Goal: Task Accomplishment & Management: Use online tool/utility

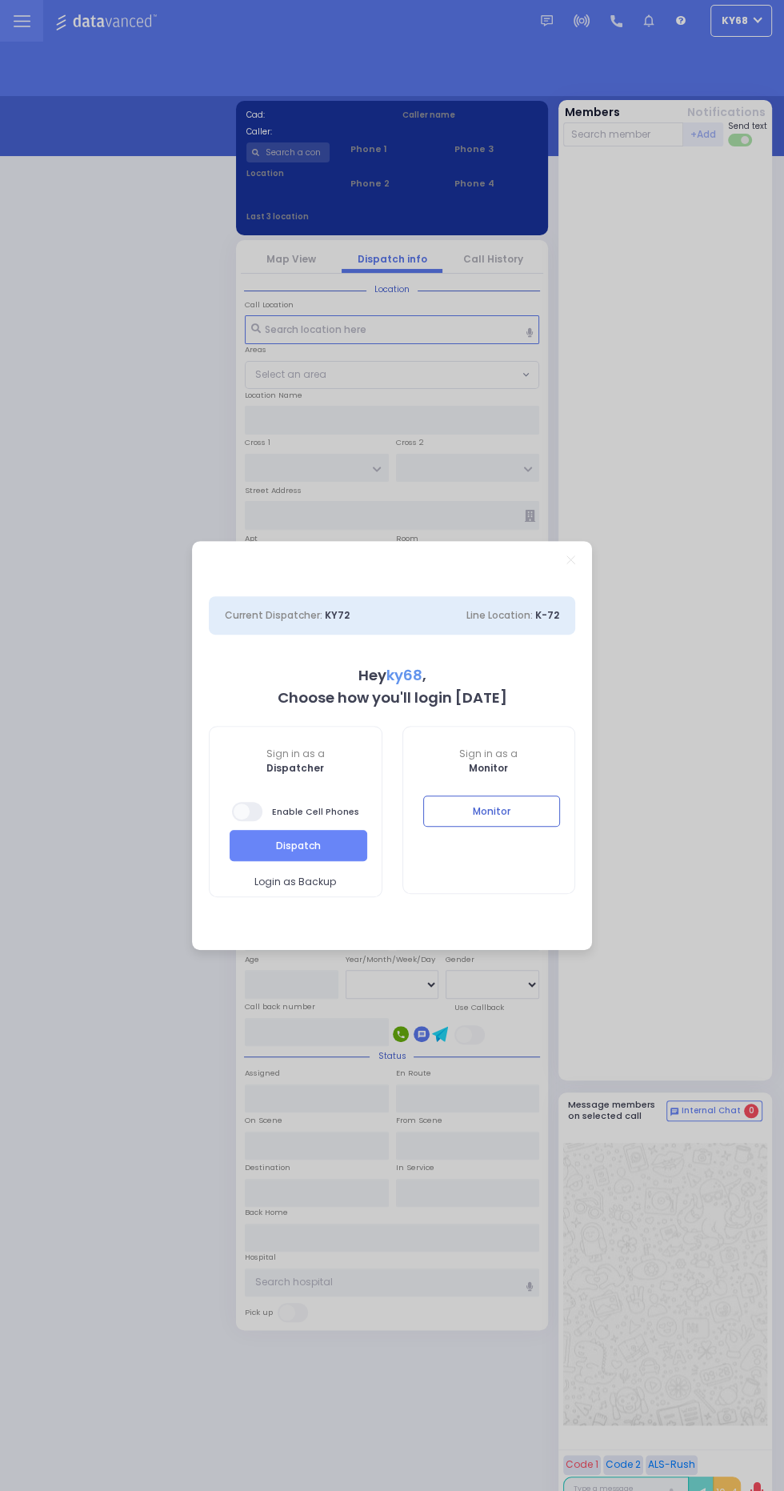
select select "12"
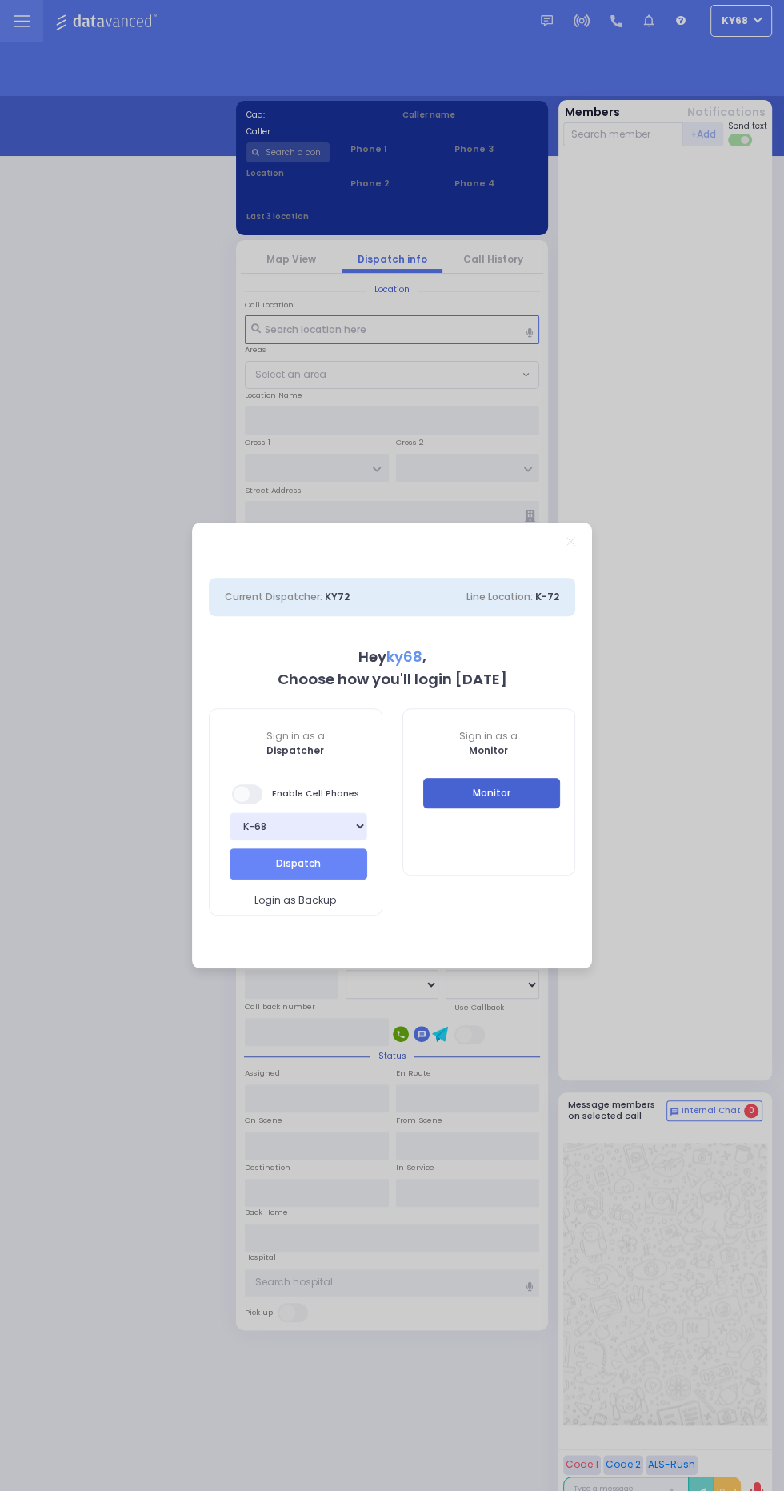
click at [485, 802] on button "Monitor" at bounding box center [492, 793] width 138 height 30
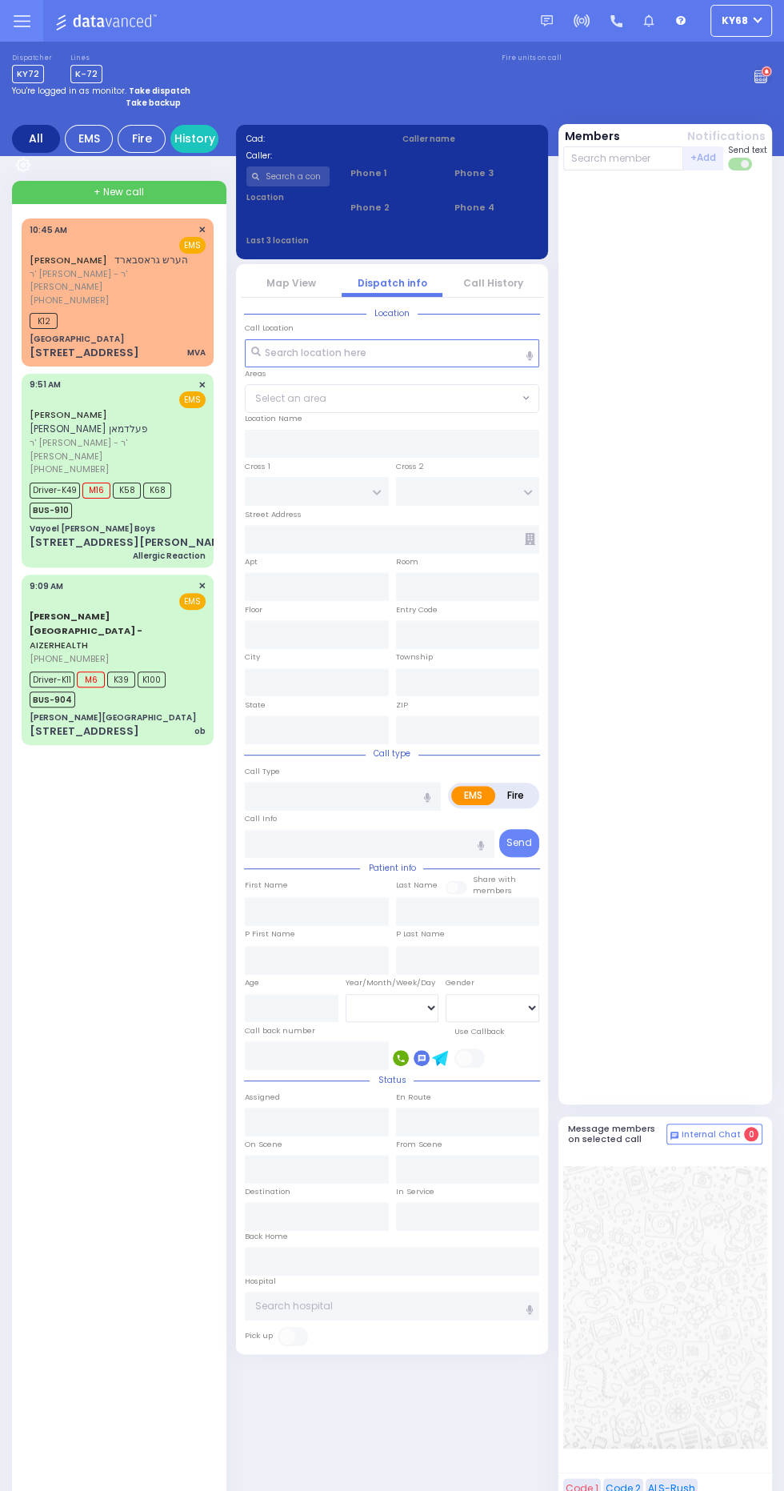
click at [763, 72] on circle at bounding box center [767, 71] width 10 height 10
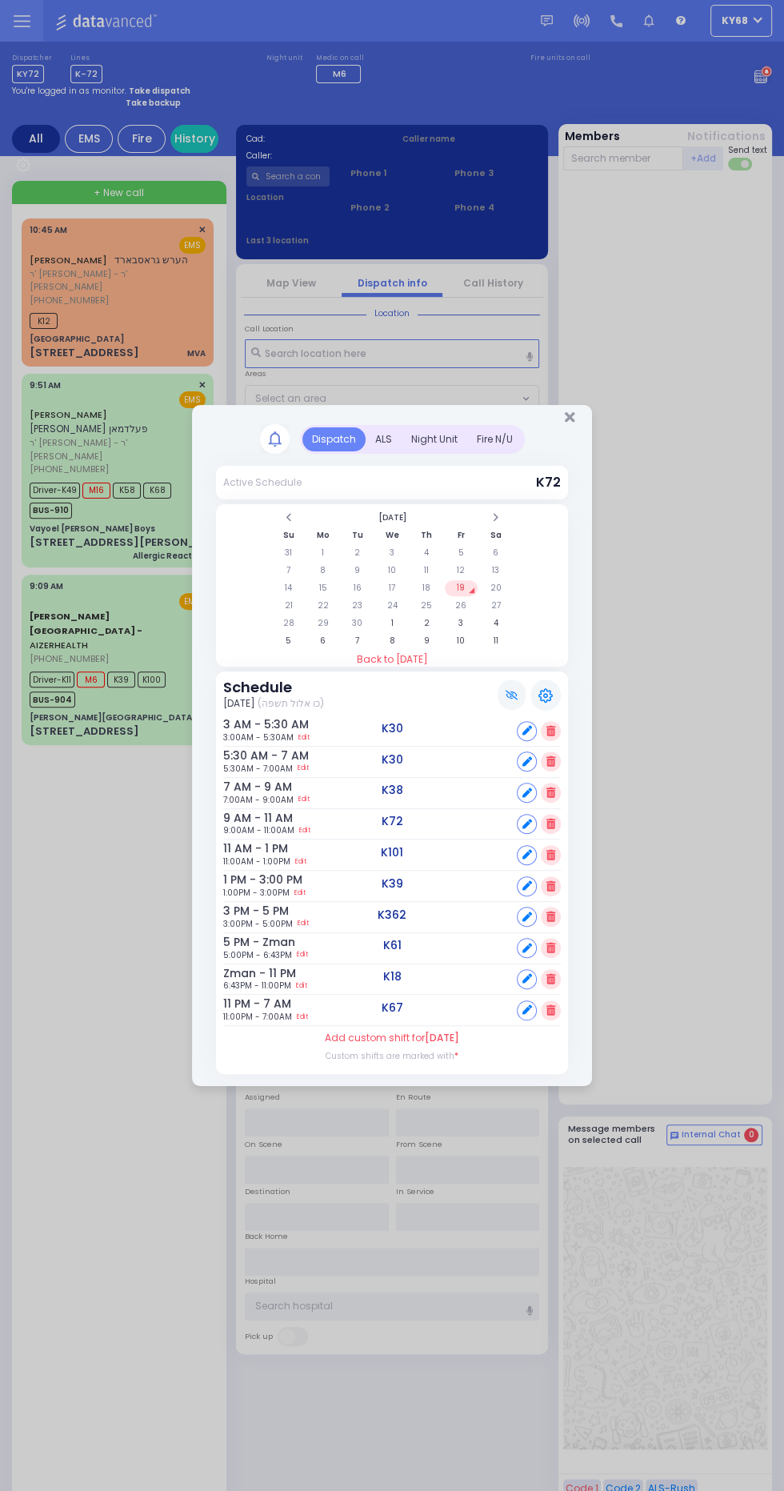
click at [401, 448] on div "Dispatch ALS Night Unit Fire N/U" at bounding box center [412, 439] width 225 height 29
click at [383, 442] on div "ALS" at bounding box center [384, 439] width 36 height 24
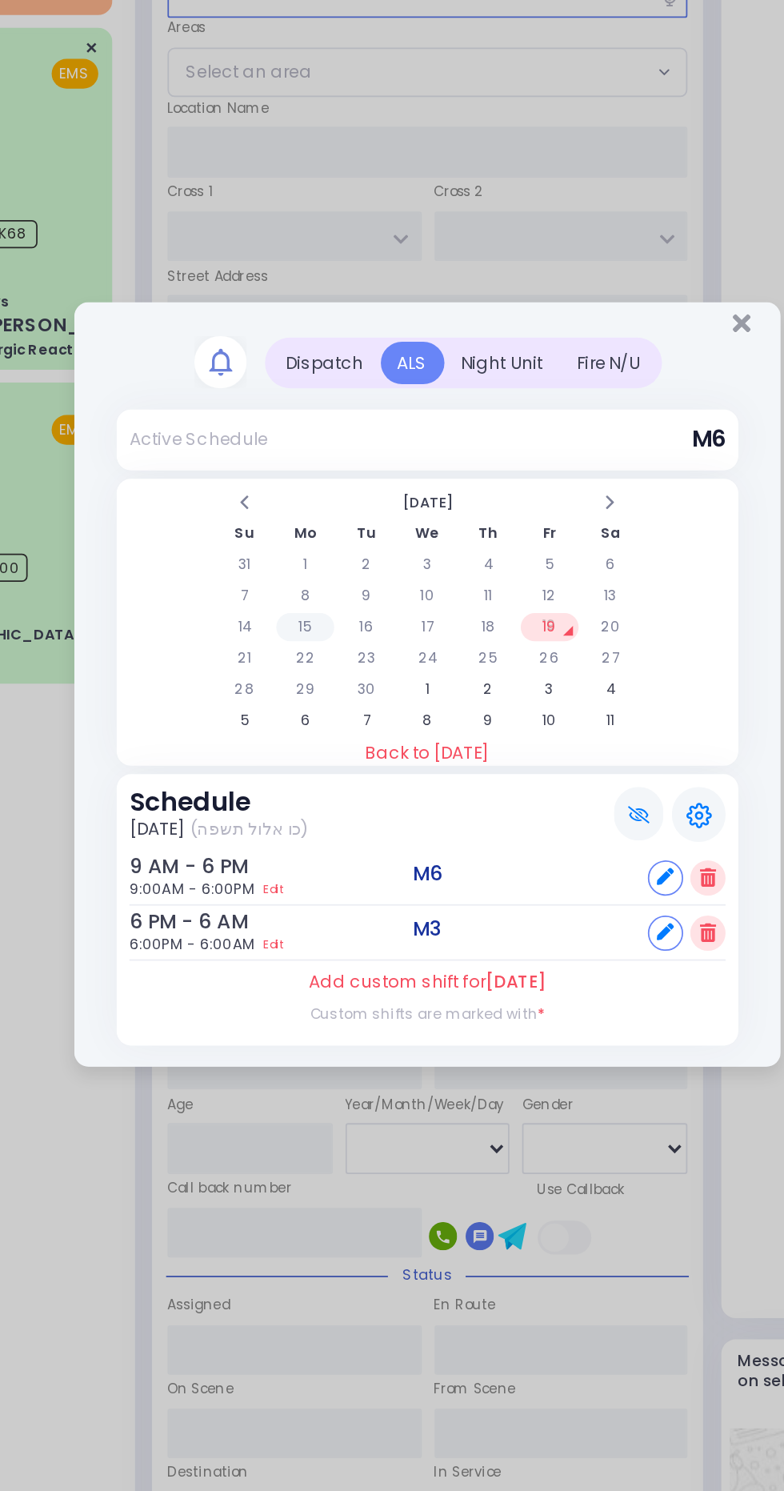
click at [323, 712] on td "15" at bounding box center [323, 713] width 33 height 16
click at [320, 695] on td "8" at bounding box center [323, 695] width 33 height 16
click at [319, 679] on td "1" at bounding box center [323, 678] width 33 height 16
click at [356, 679] on td "2" at bounding box center [357, 678] width 33 height 16
click at [394, 677] on td "3" at bounding box center [391, 678] width 33 height 16
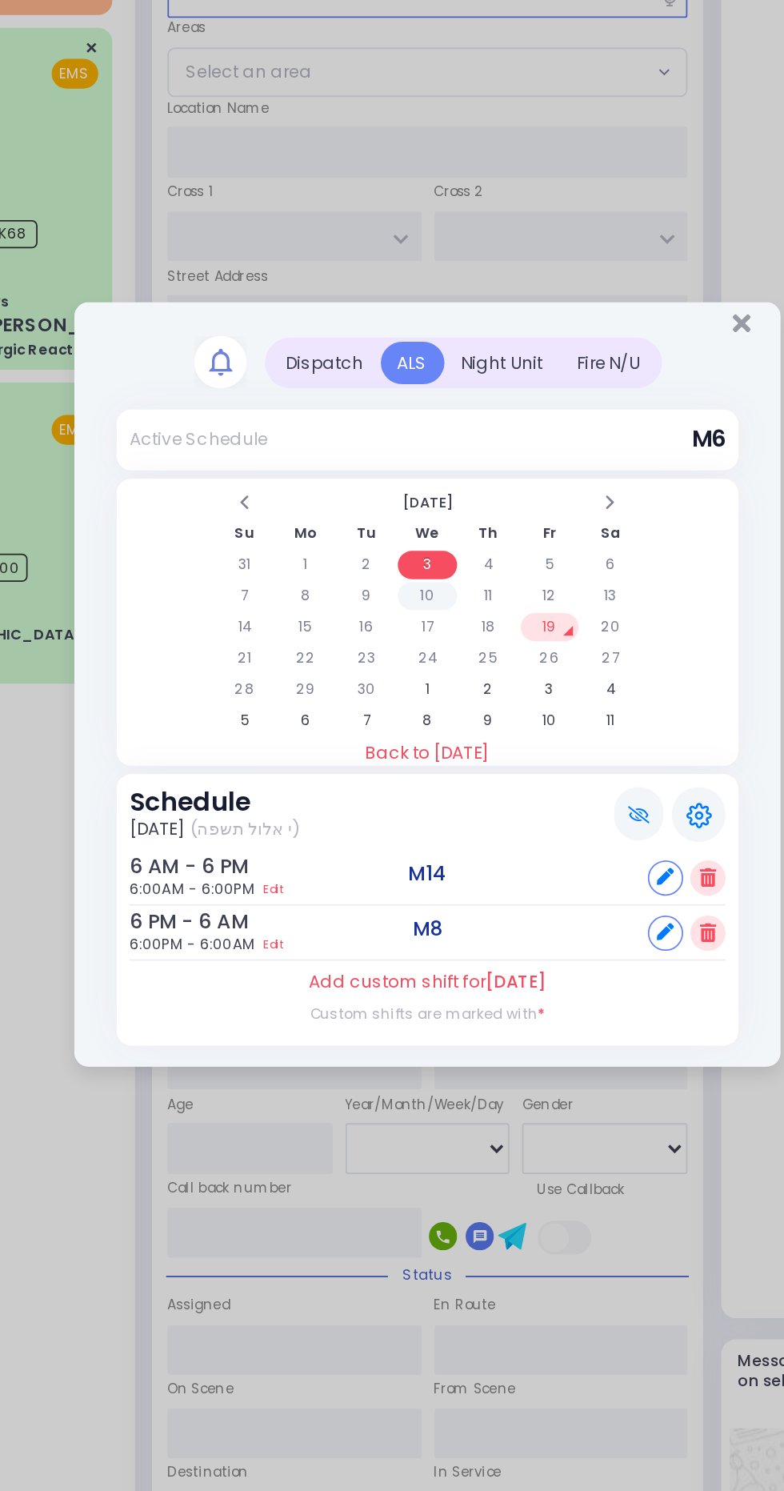
click at [391, 693] on td "10" at bounding box center [391, 695] width 33 height 16
